Goal: Information Seeking & Learning: Check status

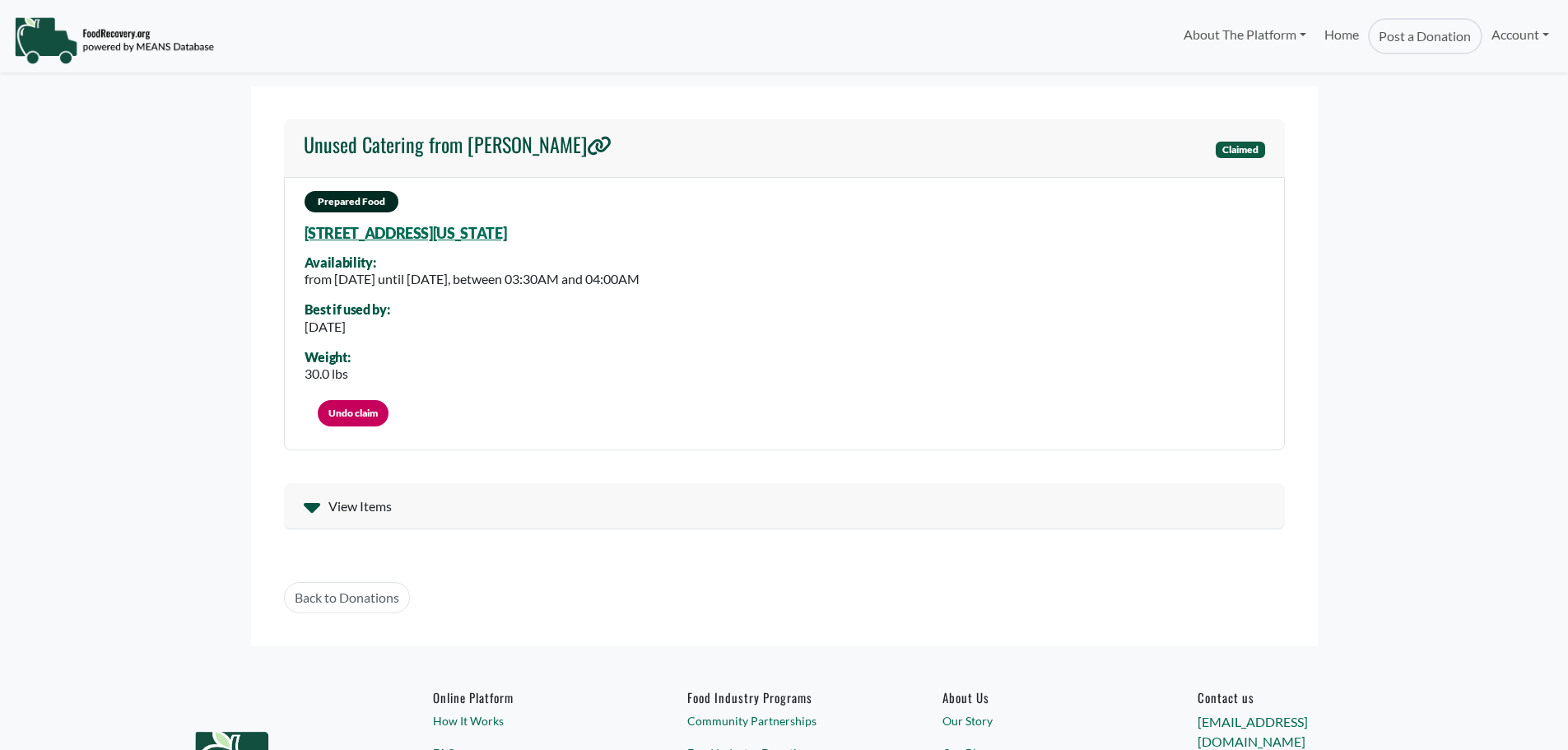
select select "Language Translate Widget"
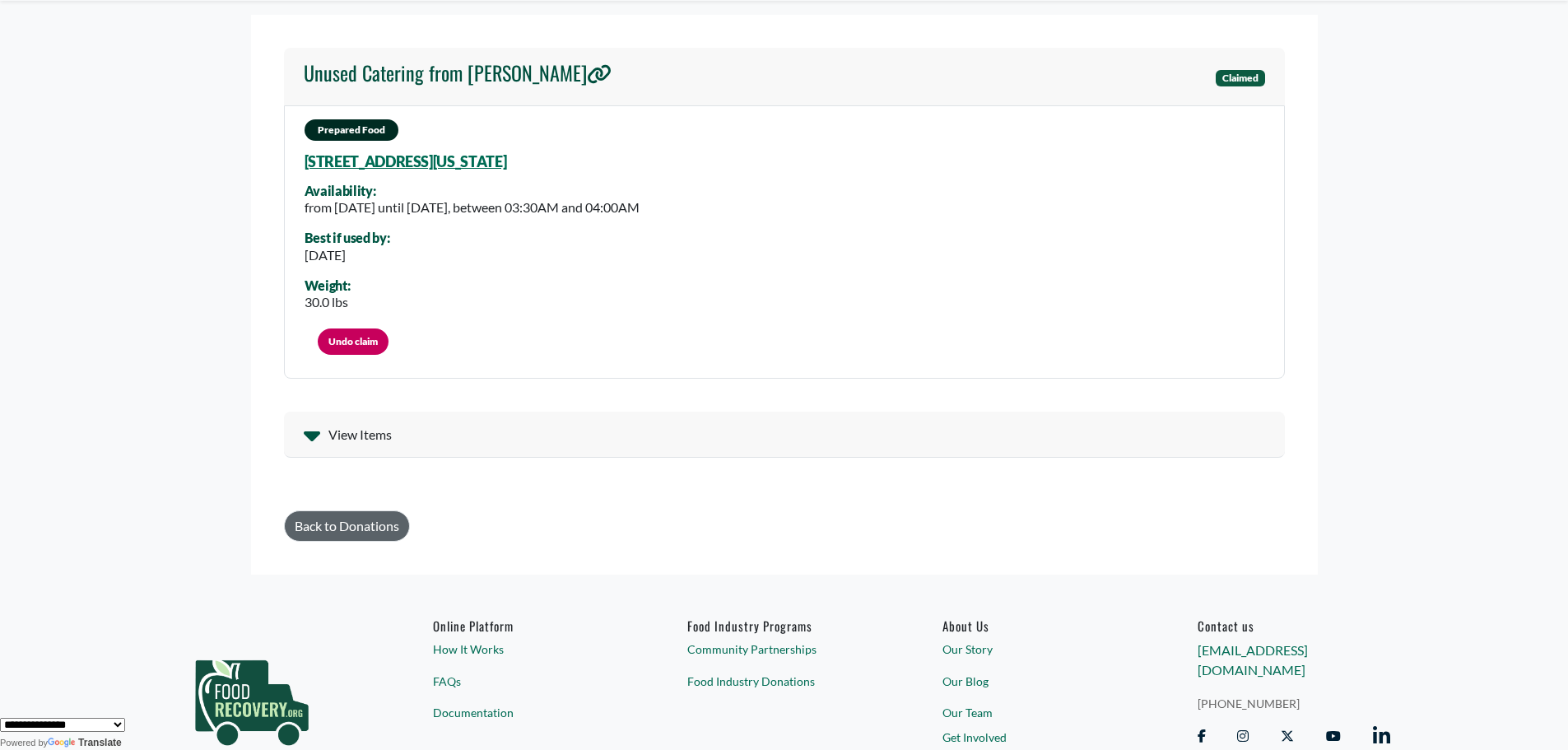
scroll to position [165, 0]
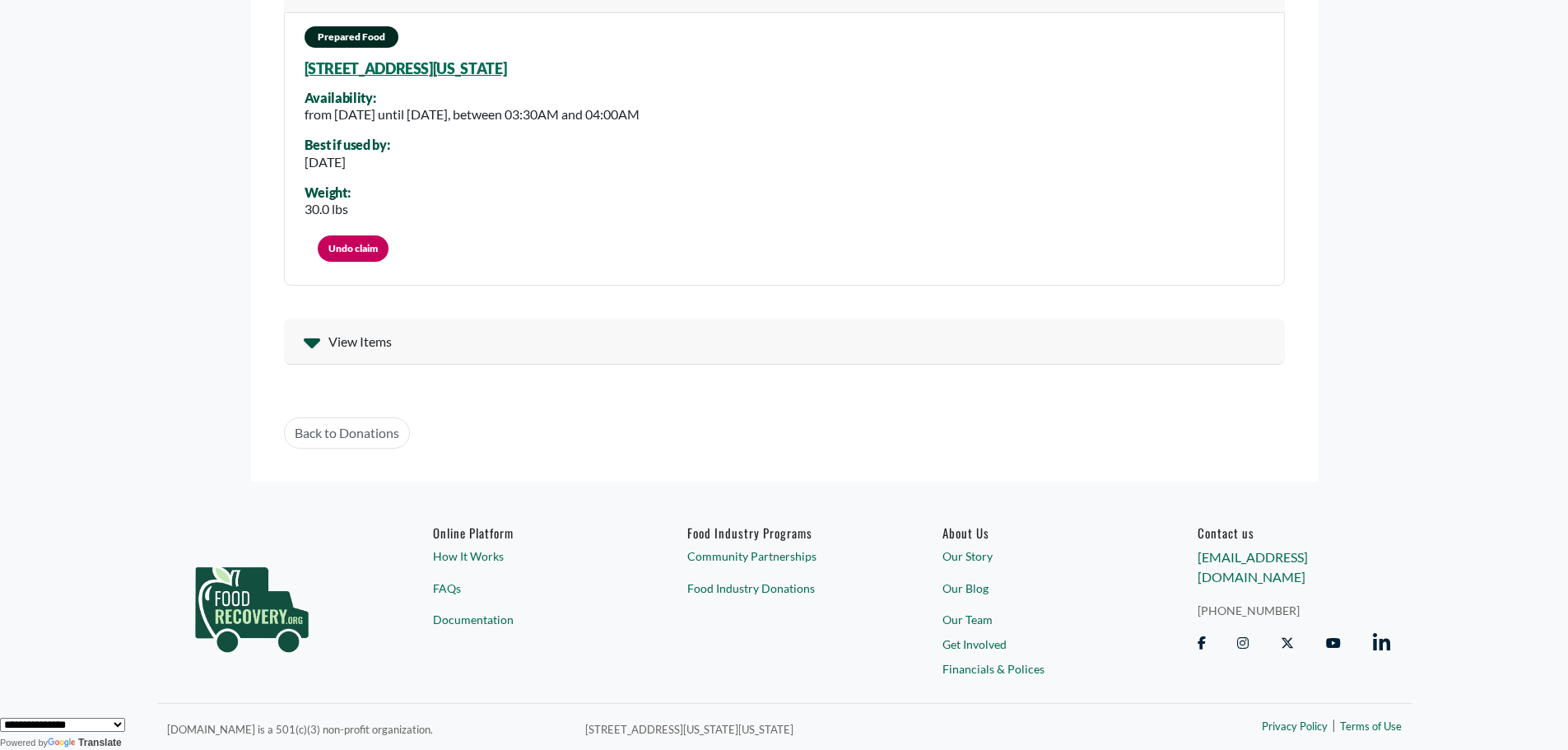
click at [347, 339] on span "View Items" at bounding box center [360, 342] width 64 height 20
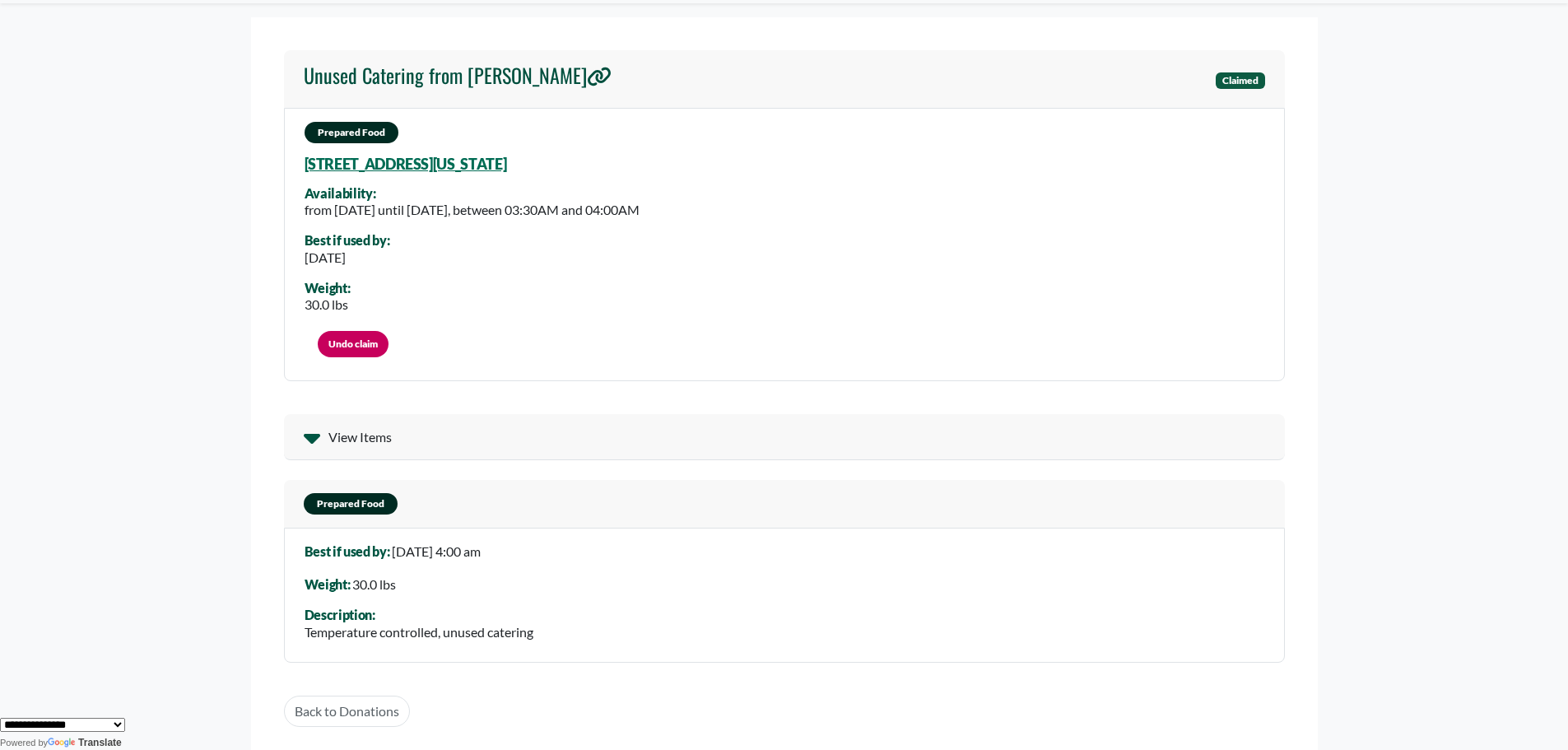
scroll to position [0, 0]
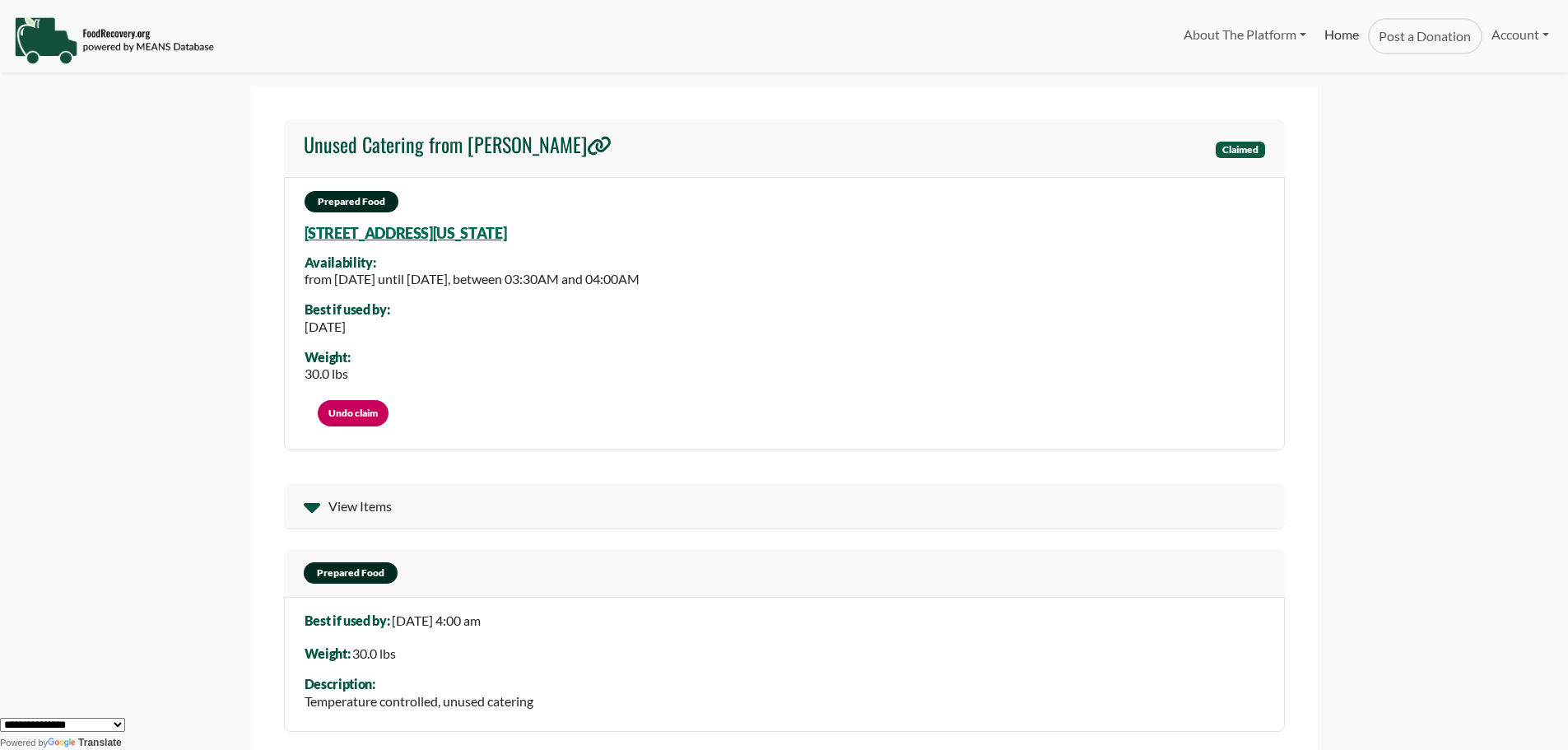
click at [1345, 34] on link "Home" at bounding box center [1342, 36] width 53 height 36
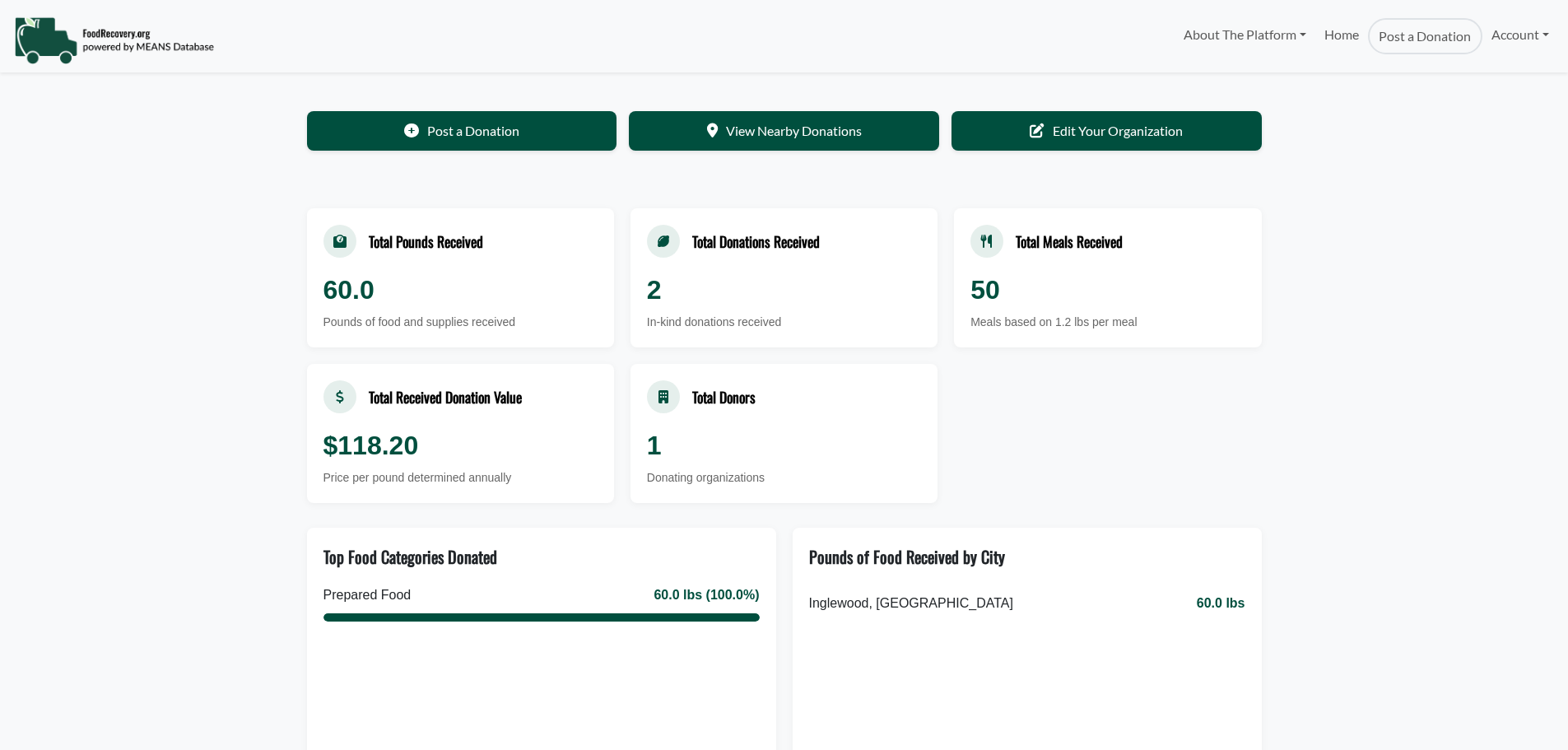
select select "Language Translate Widget"
click at [1050, 298] on div "50" at bounding box center [1107, 286] width 274 height 40
click at [700, 264] on div "Total Donations Received 2 In-kind donations received" at bounding box center [784, 274] width 307 height 139
click at [377, 267] on div "60.0" at bounding box center [461, 286] width 274 height 40
click at [411, 239] on div "Total Pounds Received" at bounding box center [425, 237] width 114 height 22
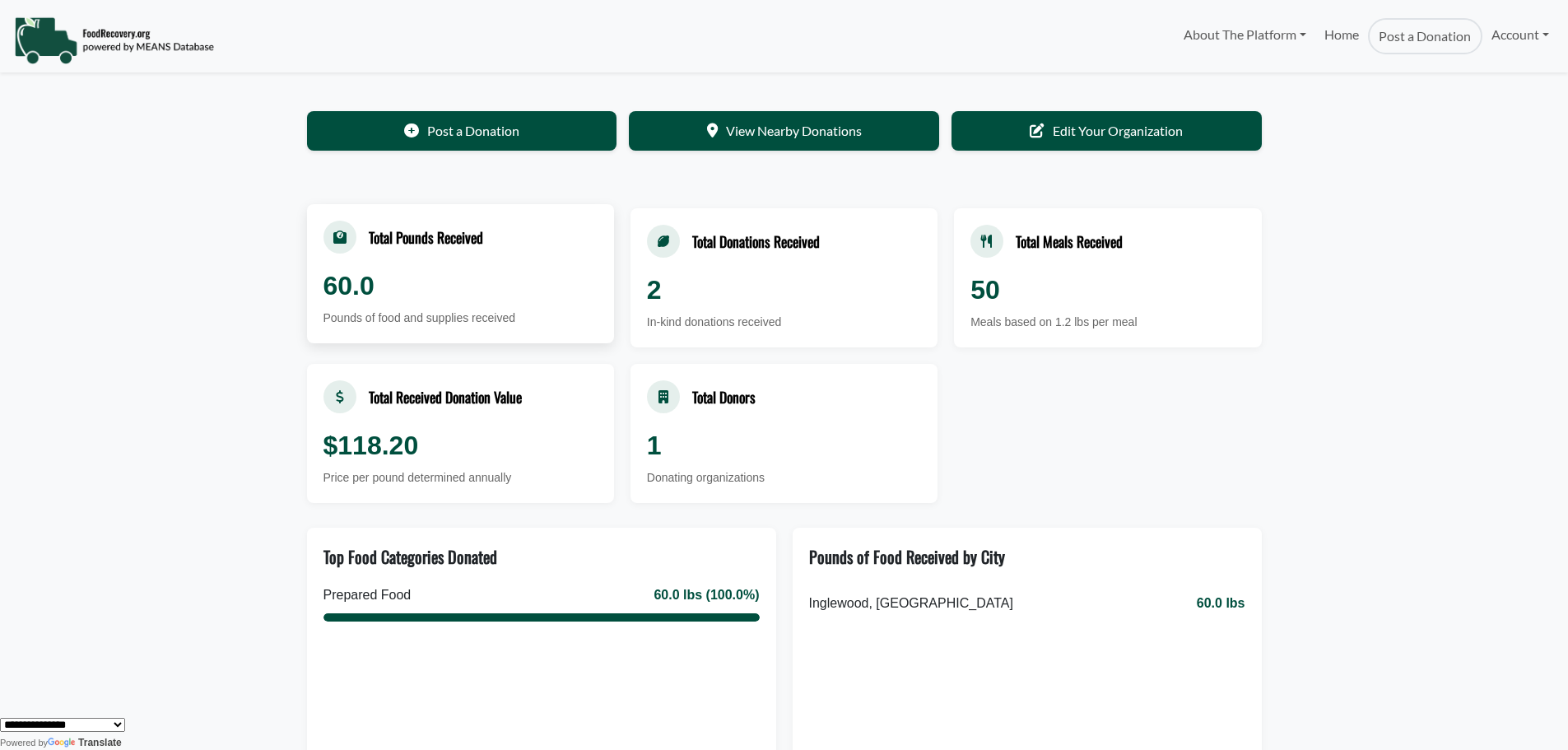
scroll to position [82, 0]
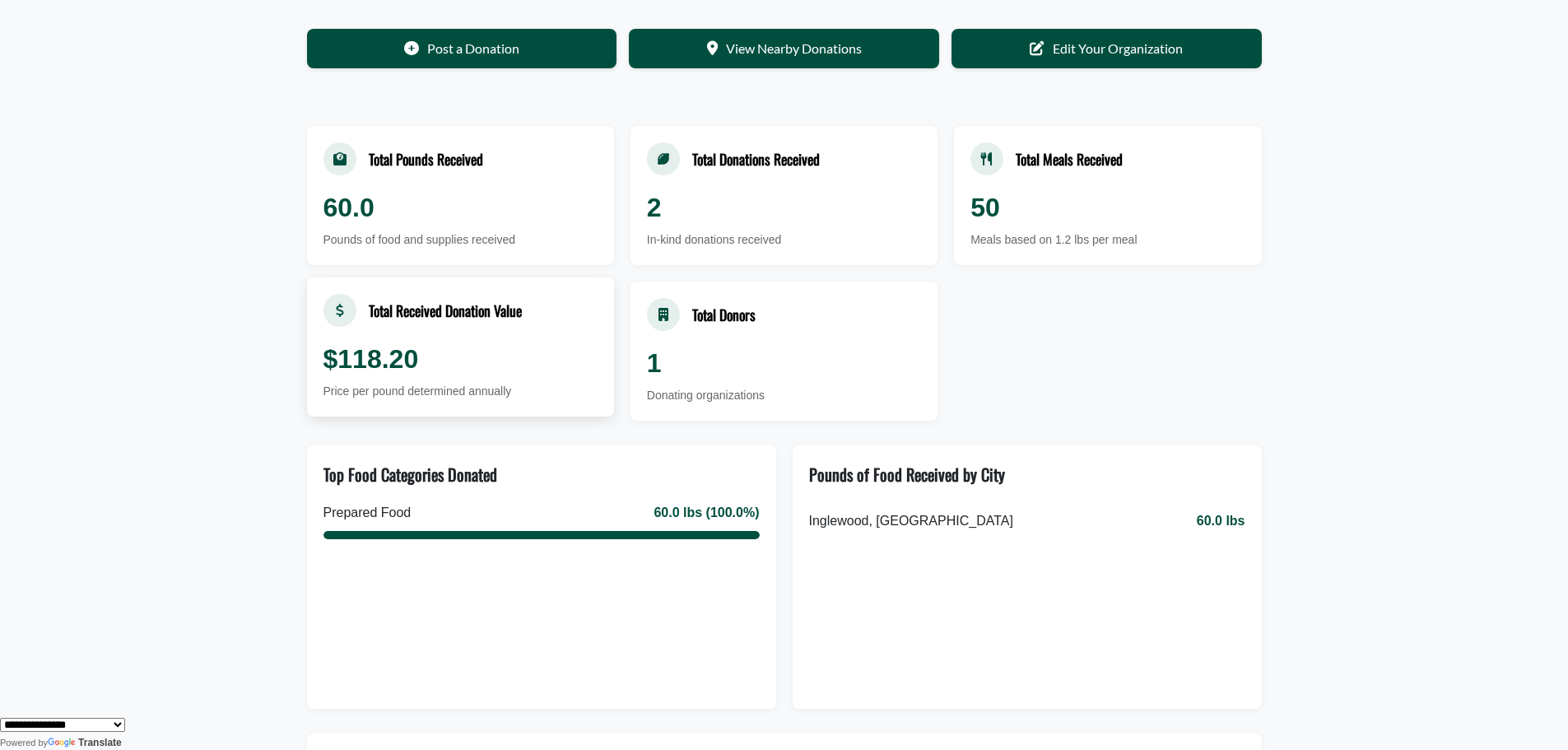
click at [393, 315] on div "Total Received Donation Value" at bounding box center [445, 311] width 153 height 22
click at [360, 195] on div "60.0" at bounding box center [461, 204] width 274 height 40
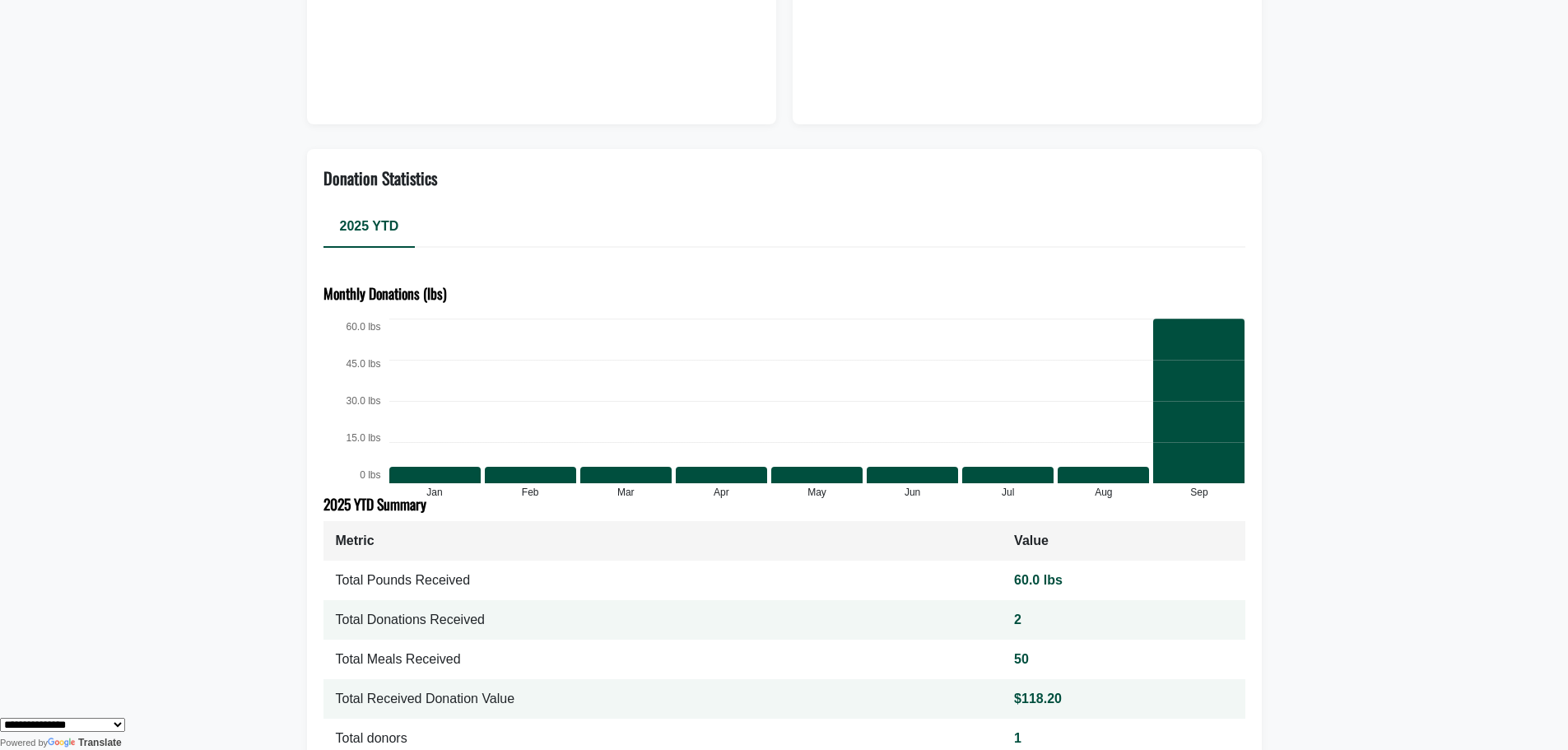
scroll to position [494, 0]
